Goal: Information Seeking & Learning: Check status

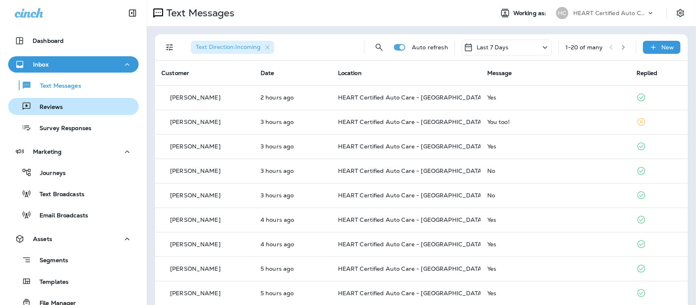
click at [52, 106] on p "Reviews" at bounding box center [46, 108] width 31 height 8
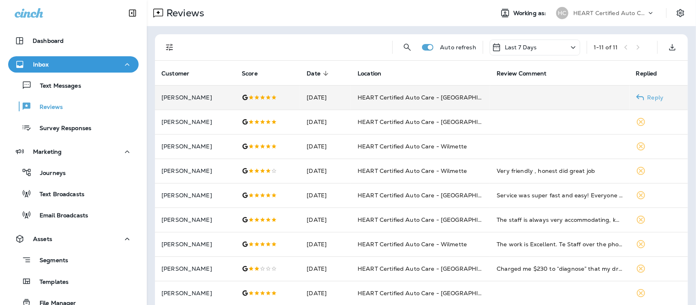
click at [323, 97] on td "[DATE]" at bounding box center [325, 97] width 51 height 24
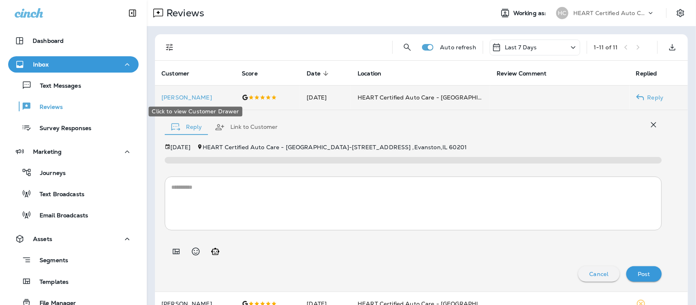
click at [176, 94] on p "[PERSON_NAME]" at bounding box center [194, 97] width 67 height 7
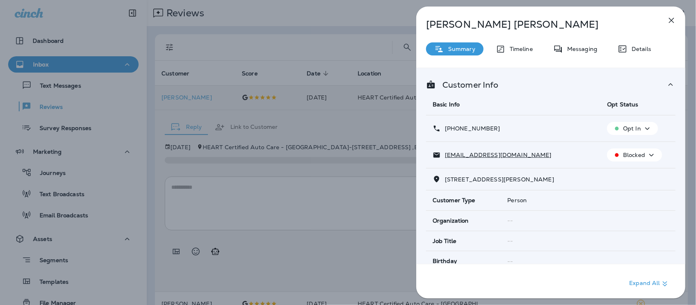
click at [676, 21] on icon "button" at bounding box center [672, 20] width 10 height 10
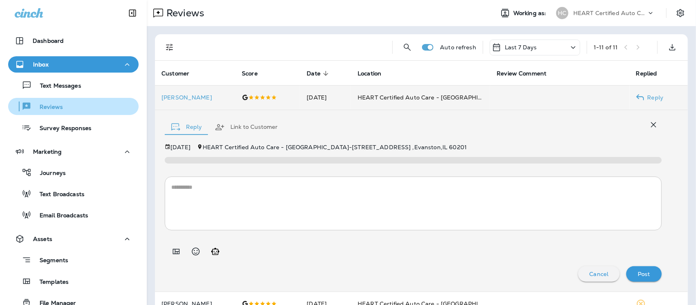
click at [44, 105] on p "Reviews" at bounding box center [46, 108] width 31 height 8
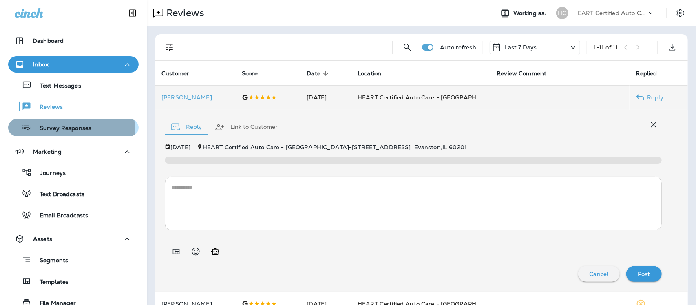
click at [53, 129] on p "Survey Responses" at bounding box center [61, 129] width 60 height 8
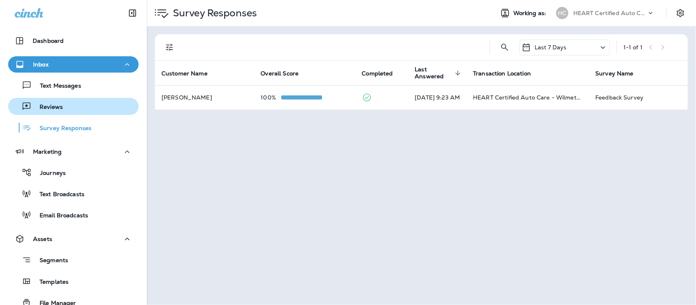
click at [45, 106] on p "Reviews" at bounding box center [46, 108] width 31 height 8
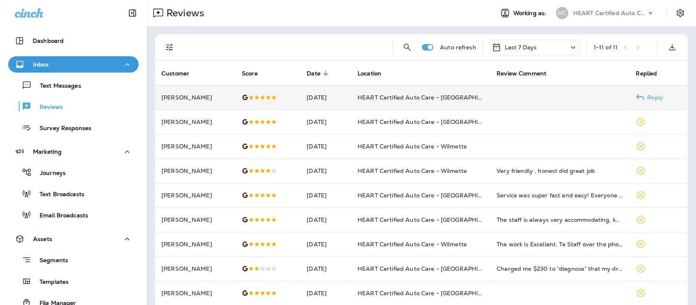
click at [182, 96] on p "[PERSON_NAME]" at bounding box center [194, 97] width 67 height 7
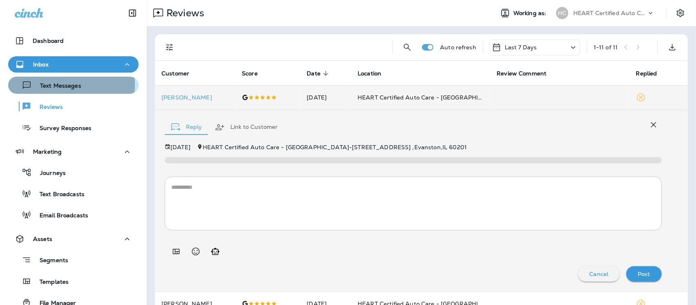
click at [56, 84] on p "Text Messages" at bounding box center [56, 86] width 49 height 8
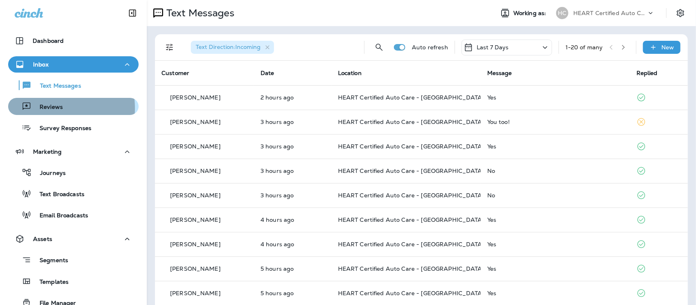
click at [46, 108] on p "Reviews" at bounding box center [46, 108] width 31 height 8
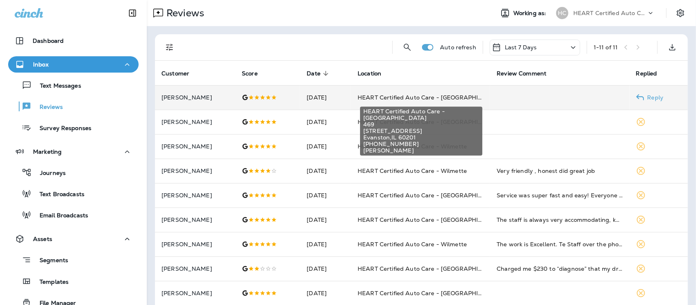
click at [465, 99] on span "HEART Certified Auto Care - [GEOGRAPHIC_DATA]" at bounding box center [431, 97] width 146 height 7
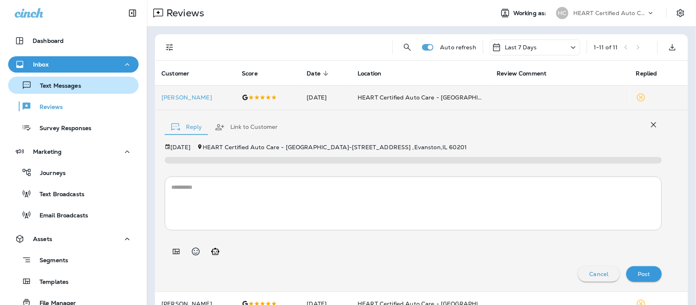
click at [58, 86] on p "Text Messages" at bounding box center [56, 86] width 49 height 8
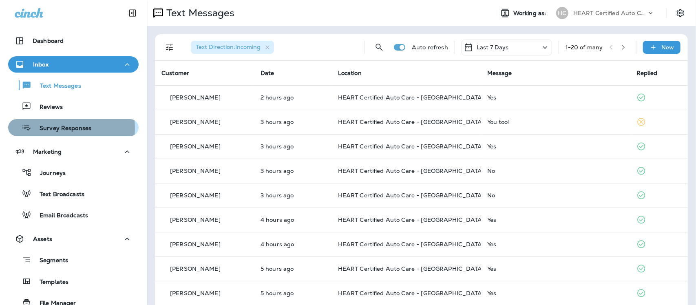
click at [58, 128] on p "Survey Responses" at bounding box center [61, 129] width 60 height 8
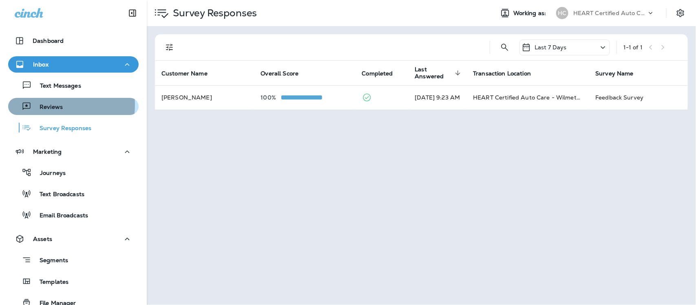
click at [52, 104] on p "Reviews" at bounding box center [46, 108] width 31 height 8
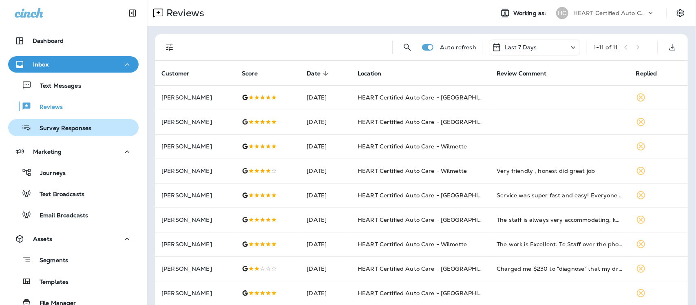
click at [70, 132] on p "Survey Responses" at bounding box center [61, 129] width 60 height 8
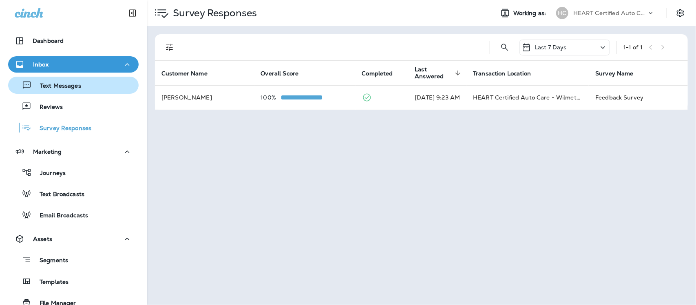
click at [52, 84] on p "Text Messages" at bounding box center [56, 86] width 49 height 8
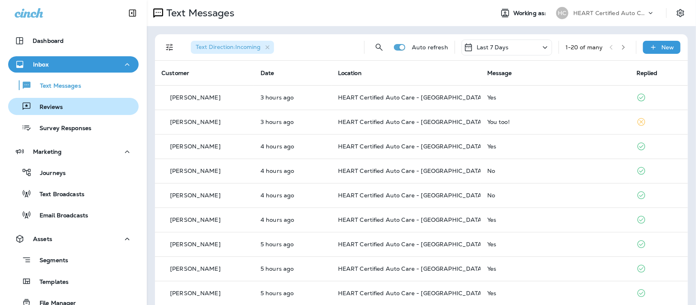
click at [55, 107] on p "Reviews" at bounding box center [46, 108] width 31 height 8
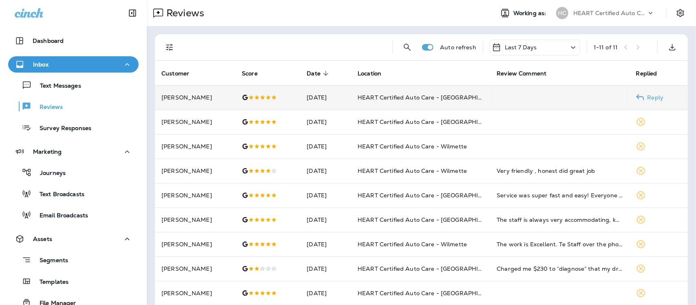
click at [179, 97] on p "[PERSON_NAME]" at bounding box center [194, 97] width 67 height 7
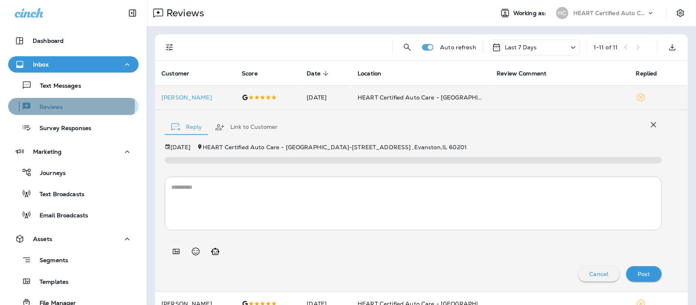
click at [53, 104] on p "Reviews" at bounding box center [46, 108] width 31 height 8
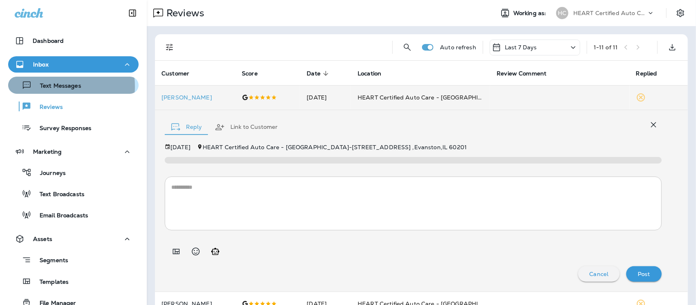
click at [59, 86] on p "Text Messages" at bounding box center [56, 86] width 49 height 8
